Goal: Task Accomplishment & Management: Manage account settings

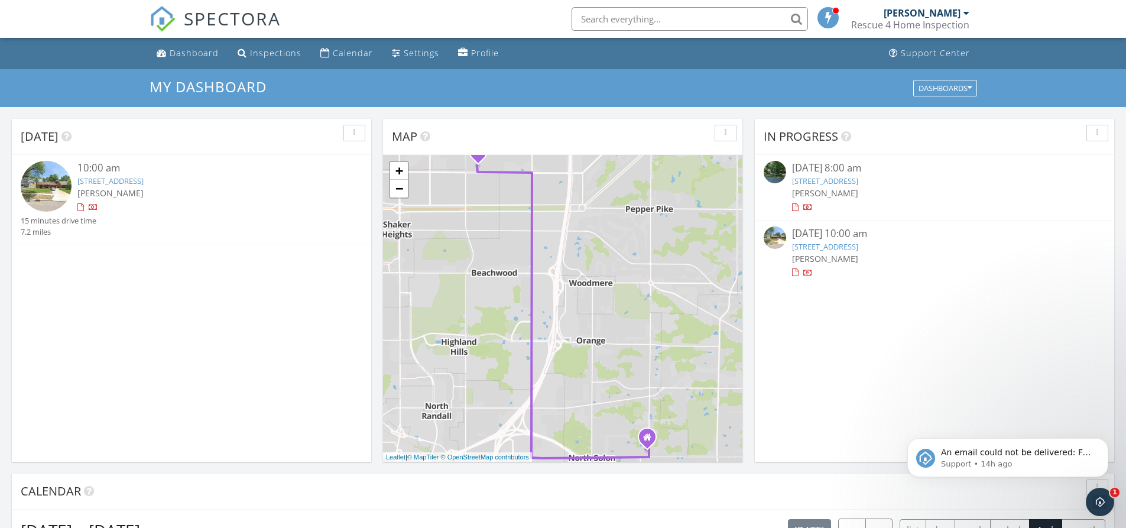
click at [858, 246] on link "[STREET_ADDRESS]" at bounding box center [825, 246] width 66 height 11
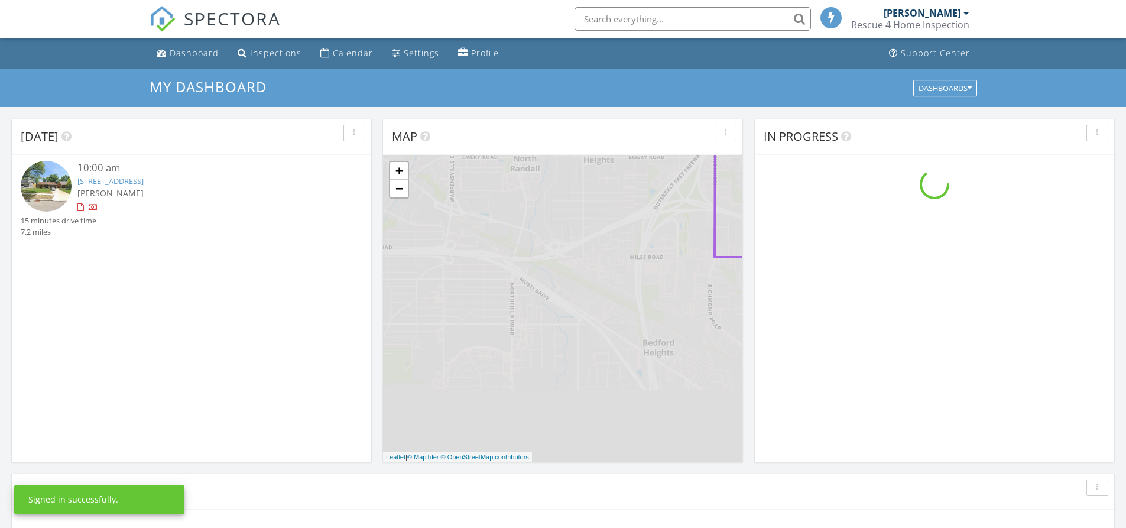
scroll to position [1094, 1144]
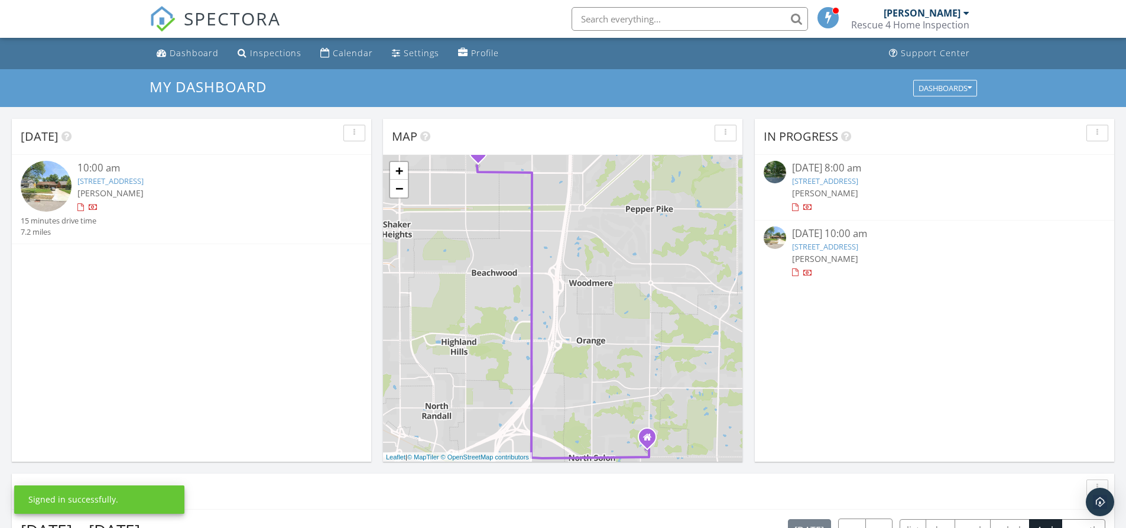
click at [852, 180] on link "1288 Oakridge Dr, Cleveland Heights, OH 44121" at bounding box center [825, 181] width 66 height 11
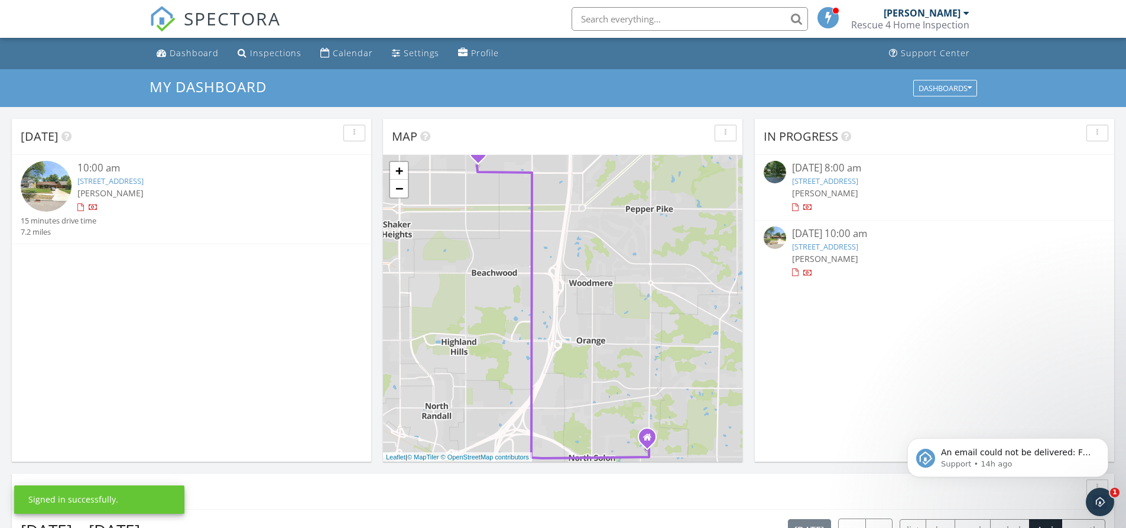
scroll to position [0, 0]
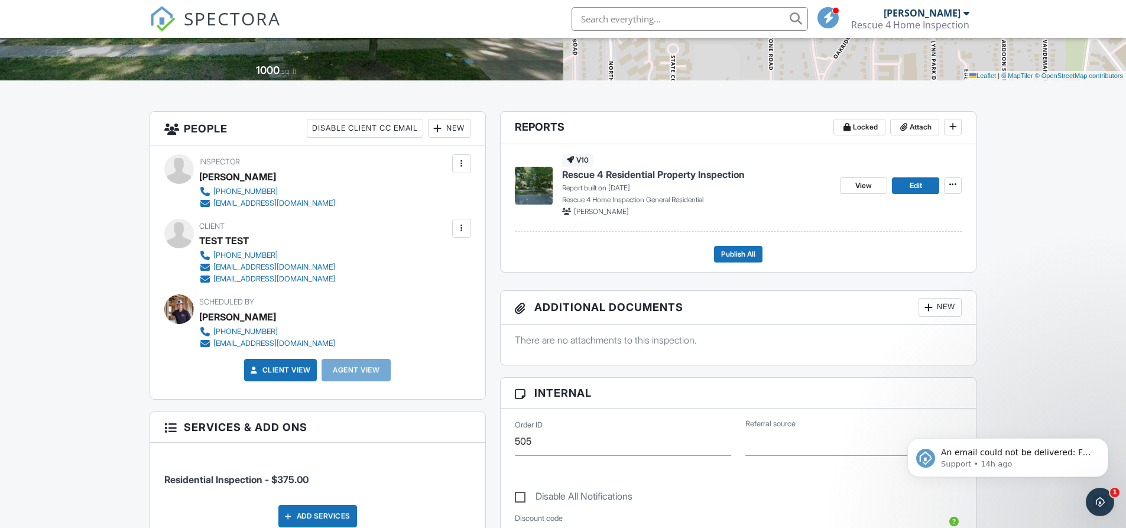
scroll to position [177, 0]
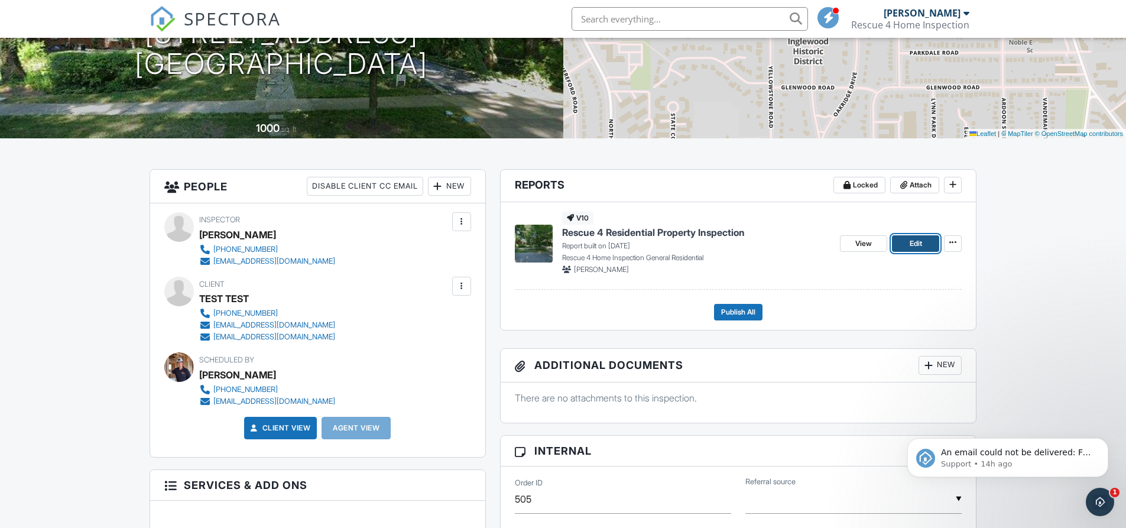
click at [914, 243] on span "Edit" at bounding box center [915, 244] width 12 height 12
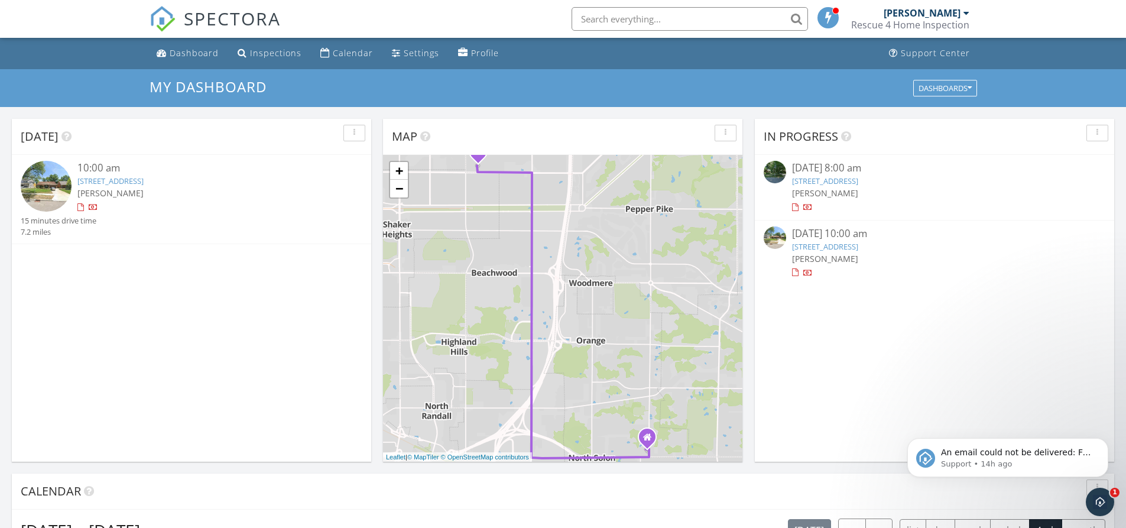
click at [957, 14] on div "[PERSON_NAME]" at bounding box center [921, 13] width 77 height 12
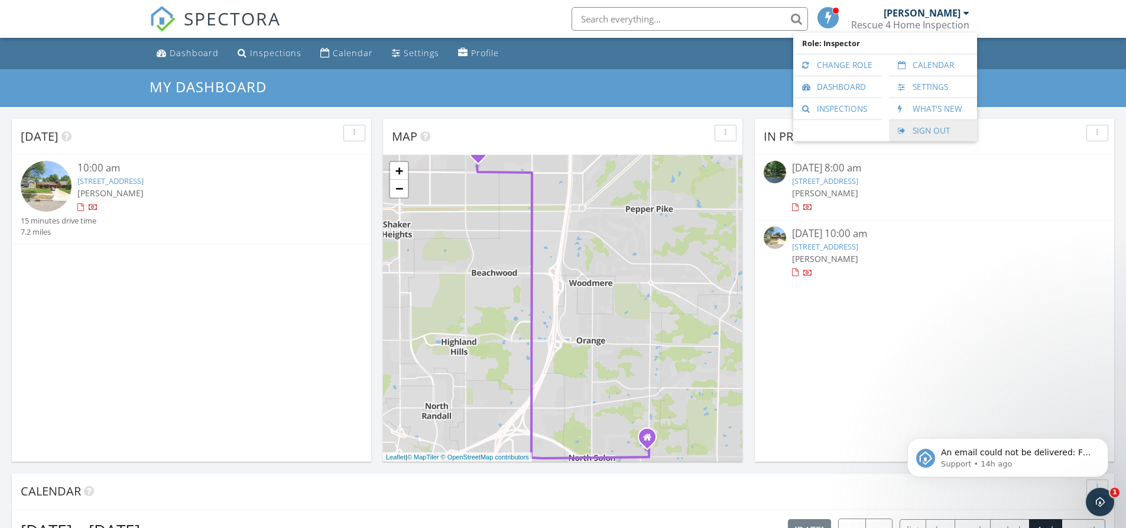
click at [935, 129] on link "Sign Out" at bounding box center [933, 130] width 76 height 21
